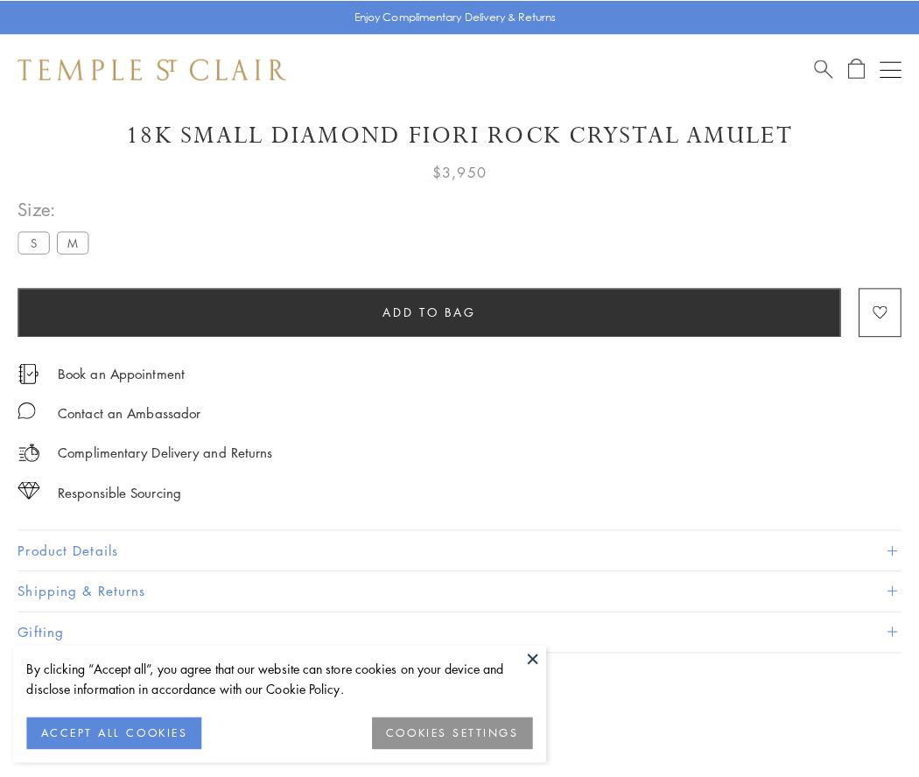
scroll to position [63, 0]
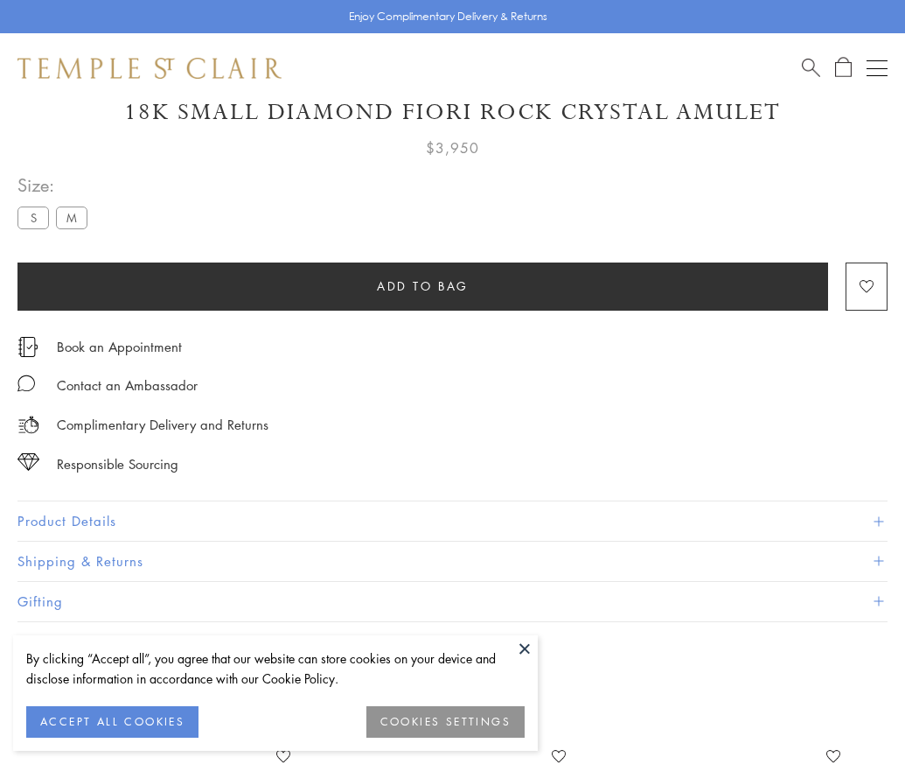
click at [423, 285] on span "Add to bag" at bounding box center [423, 285] width 92 height 19
